Goal: Information Seeking & Learning: Learn about a topic

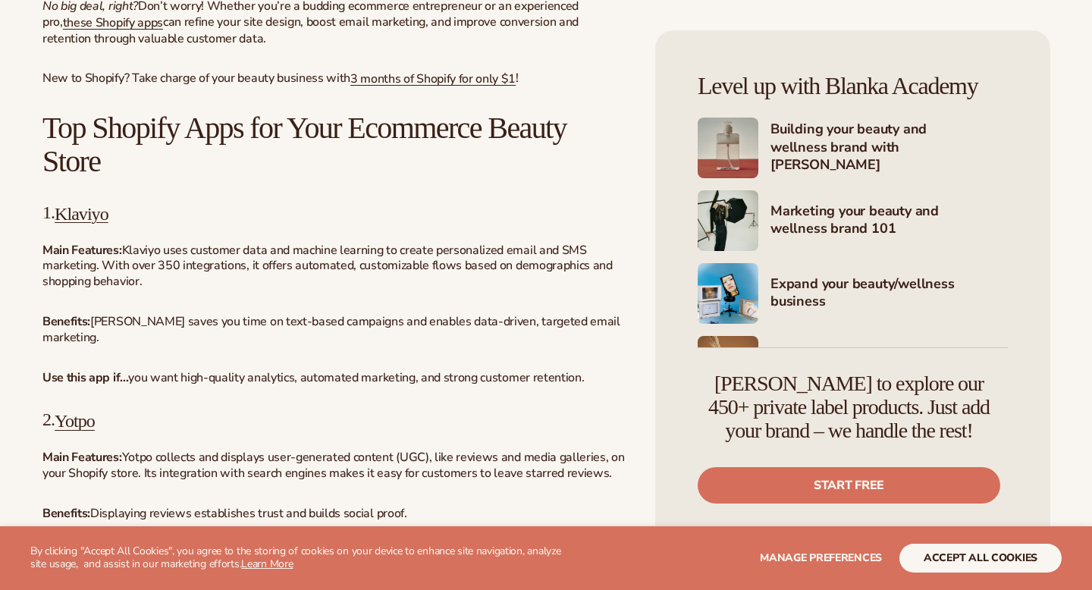
scroll to position [719, 0]
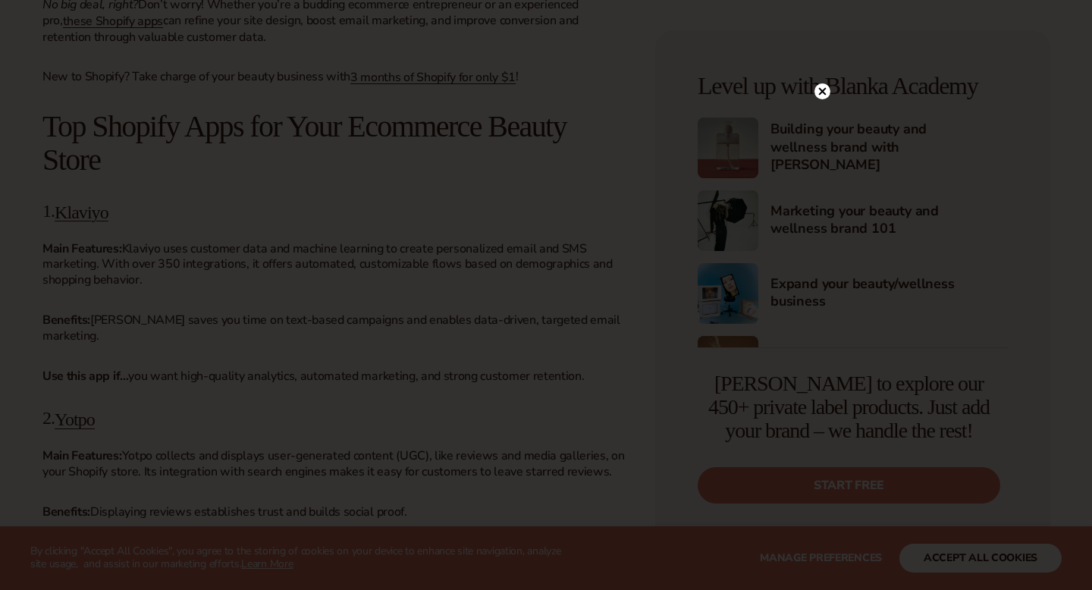
click at [825, 90] on icon at bounding box center [823, 91] width 8 height 8
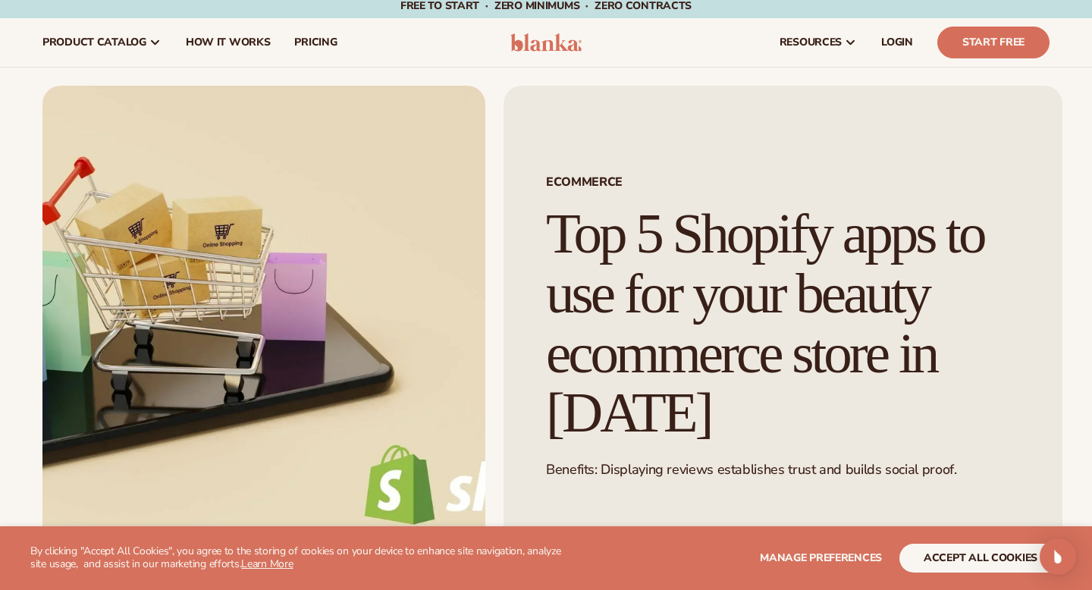
scroll to position [0, 0]
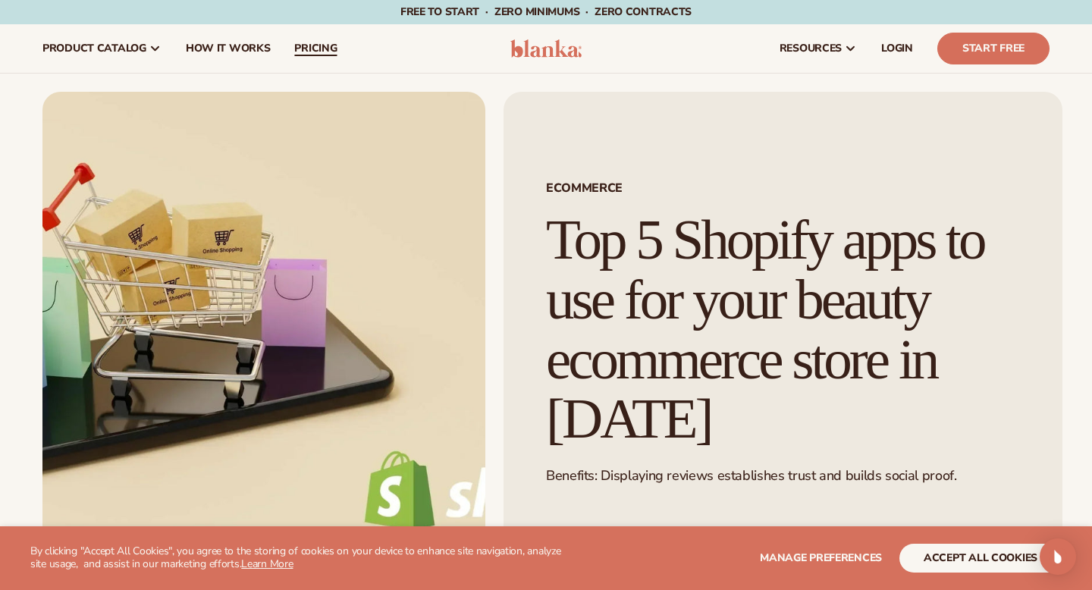
click at [316, 46] on span "pricing" at bounding box center [315, 48] width 42 height 12
